Goal: Information Seeking & Learning: Learn about a topic

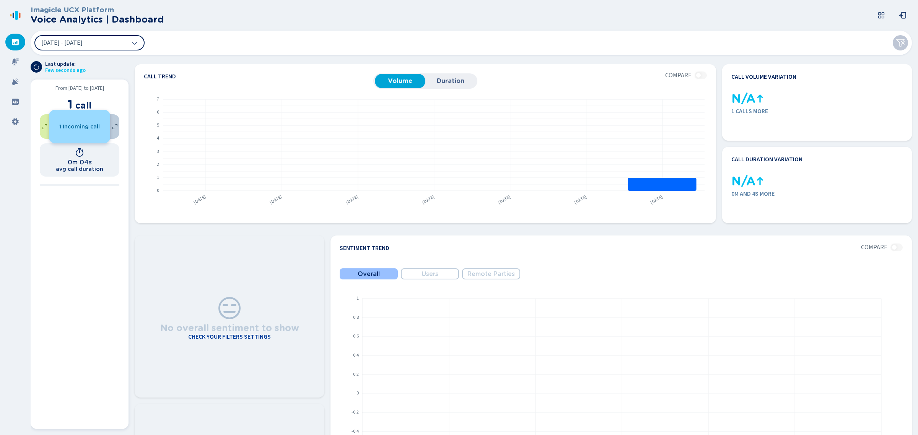
click at [72, 129] on span "1 Incoming call" at bounding box center [79, 127] width 41 height 6
click at [42, 126] on div "0 Outgoing calls" at bounding box center [70, 127] width 61 height 6
click at [13, 59] on icon at bounding box center [15, 62] width 8 height 8
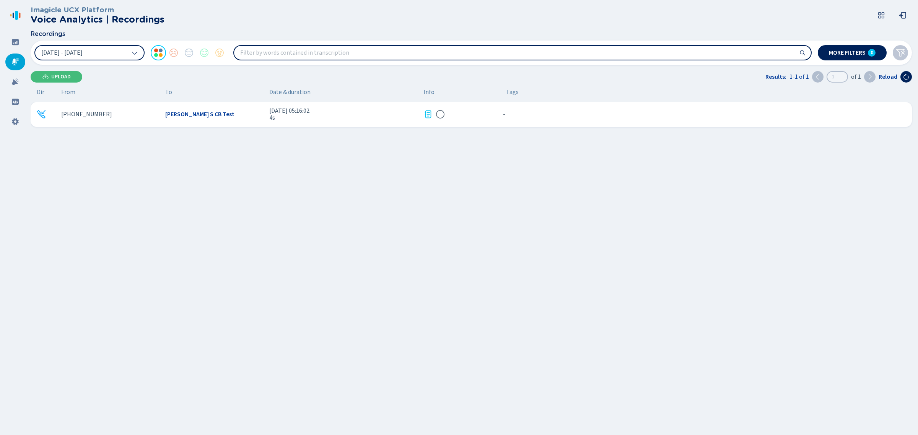
click at [280, 110] on span "[DATE] 05:16:02" at bounding box center [343, 110] width 148 height 7
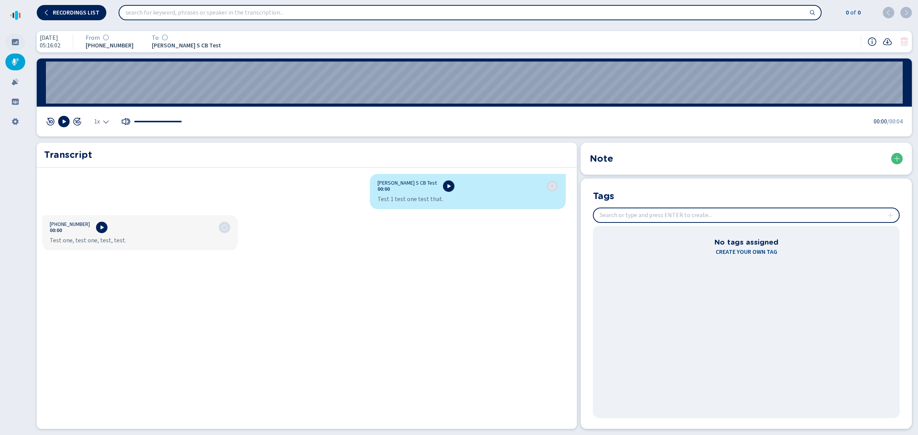
click at [16, 39] on icon at bounding box center [15, 42] width 7 height 6
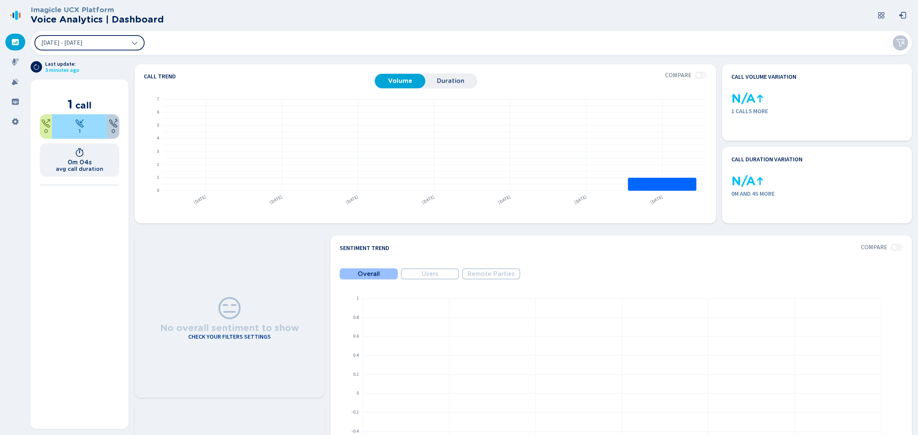
click at [12, 42] on icon at bounding box center [15, 42] width 7 height 6
click at [63, 125] on span "1 Incoming call" at bounding box center [79, 127] width 41 height 6
click at [110, 47] on button "[DATE] - [DATE]" at bounding box center [89, 42] width 110 height 15
click at [496, 34] on div "[DATE] - [DATE]" at bounding box center [471, 43] width 881 height 24
click at [16, 61] on icon at bounding box center [15, 62] width 8 height 8
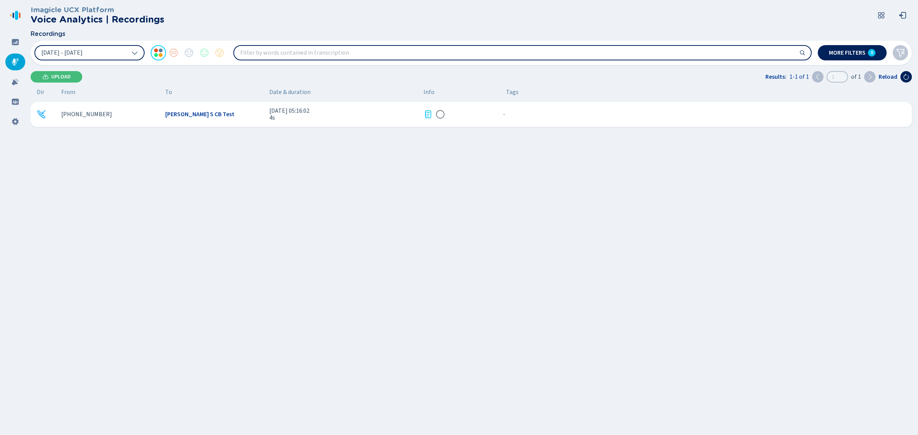
click at [389, 115] on span "4s" at bounding box center [343, 117] width 148 height 7
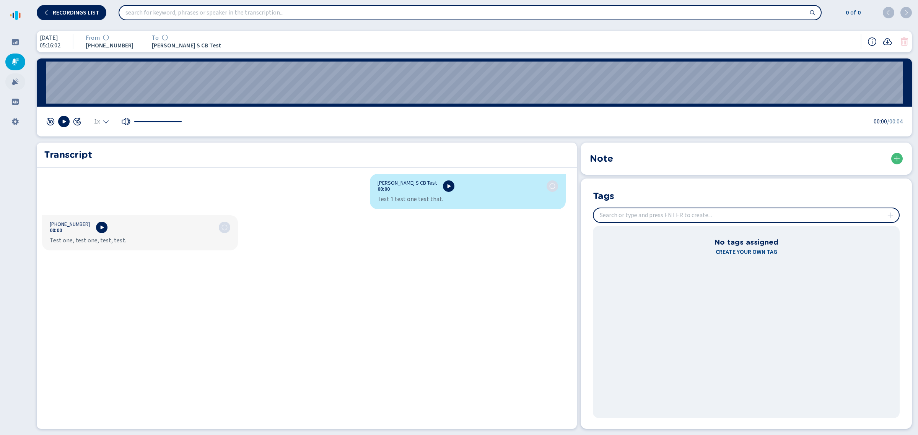
click at [16, 77] on div at bounding box center [15, 81] width 20 height 17
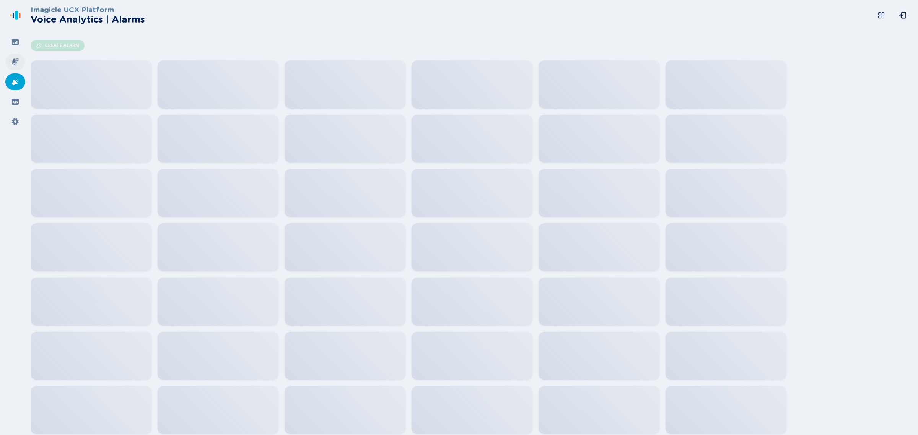
click at [15, 63] on icon at bounding box center [15, 62] width 8 height 8
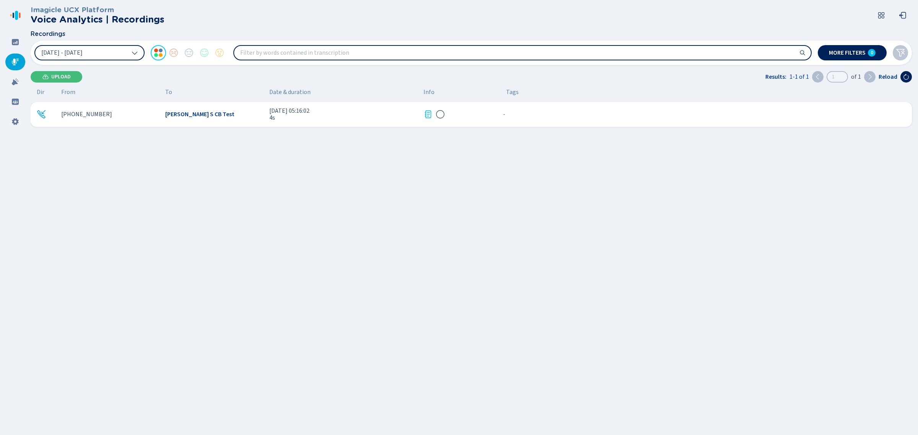
click at [52, 75] on span "Upload" at bounding box center [61, 77] width 20 height 6
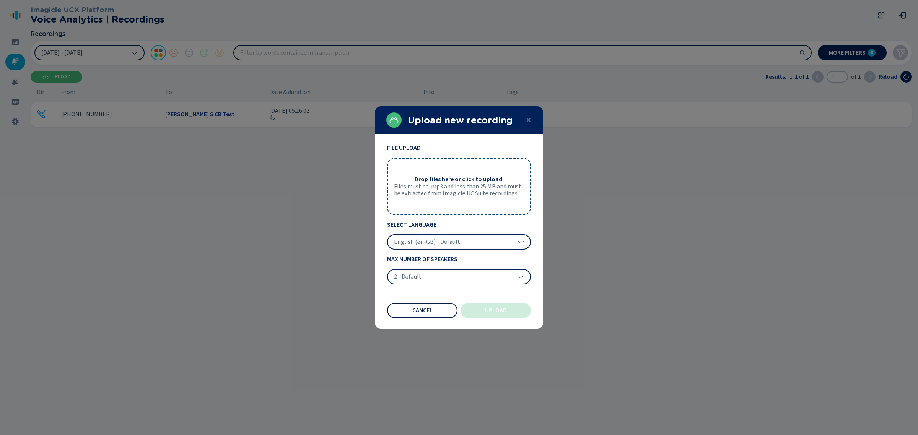
click at [416, 309] on span "Cancel" at bounding box center [422, 310] width 20 height 6
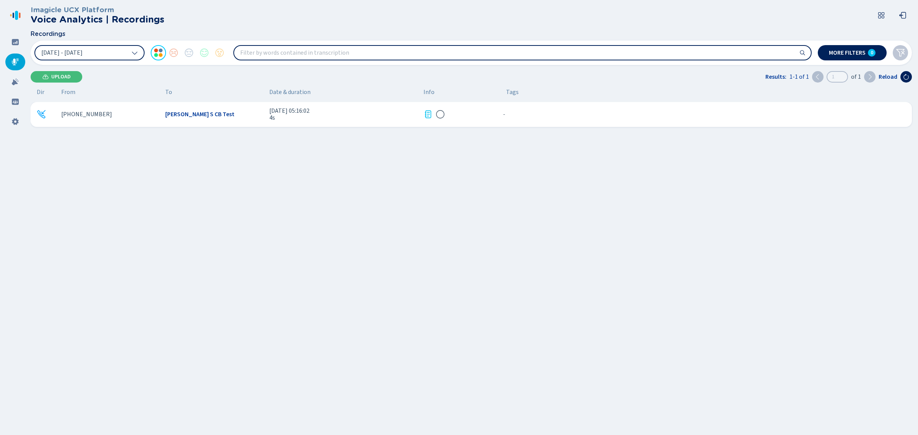
click at [319, 118] on span "4s" at bounding box center [343, 117] width 148 height 7
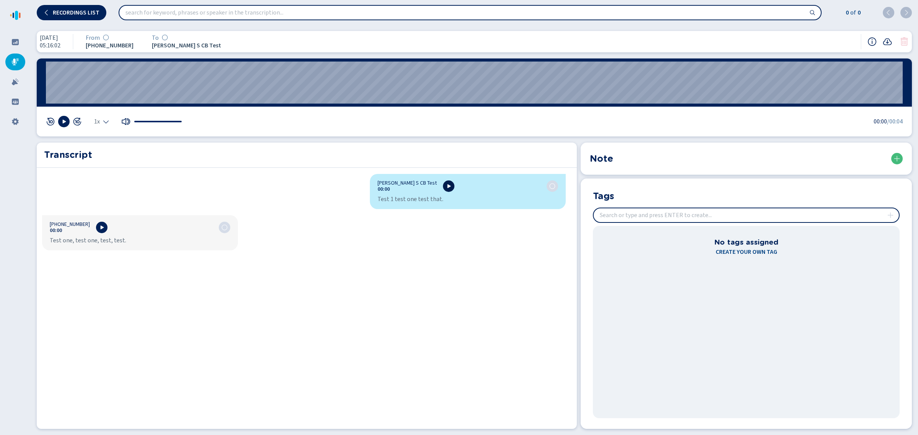
click at [446, 189] on icon at bounding box center [449, 186] width 6 height 6
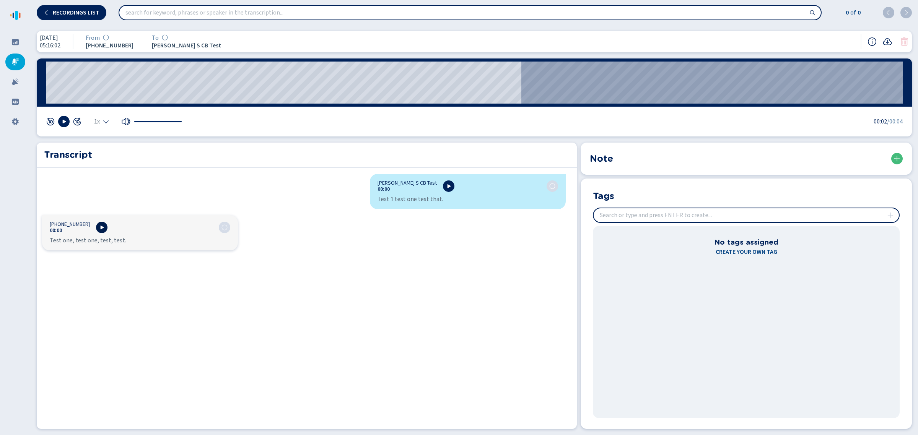
click at [99, 224] on icon at bounding box center [102, 227] width 6 height 6
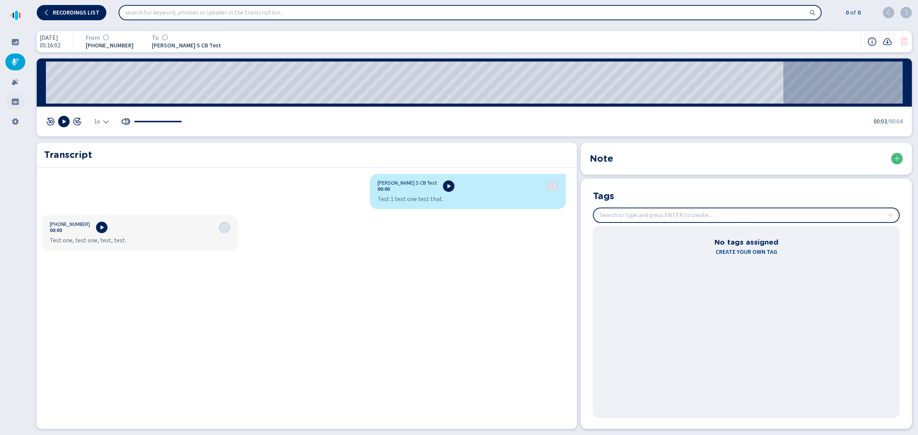
click at [15, 103] on icon at bounding box center [15, 102] width 8 height 8
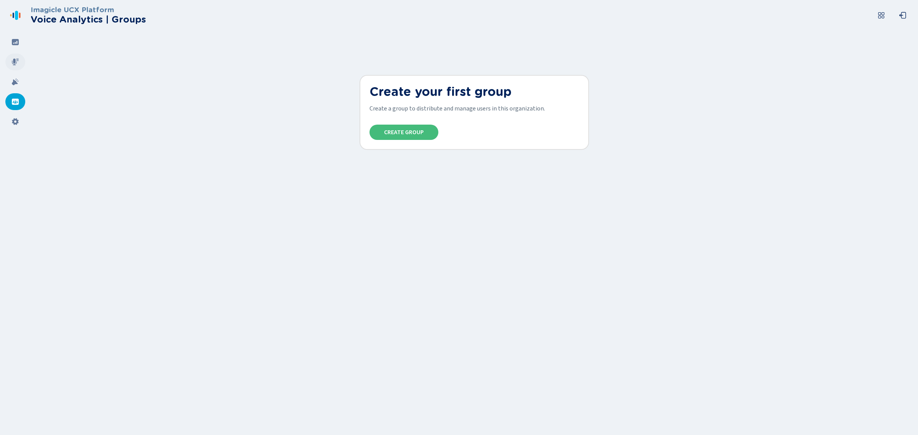
click at [22, 62] on div at bounding box center [15, 62] width 20 height 17
